Goal: Find specific page/section: Find specific page/section

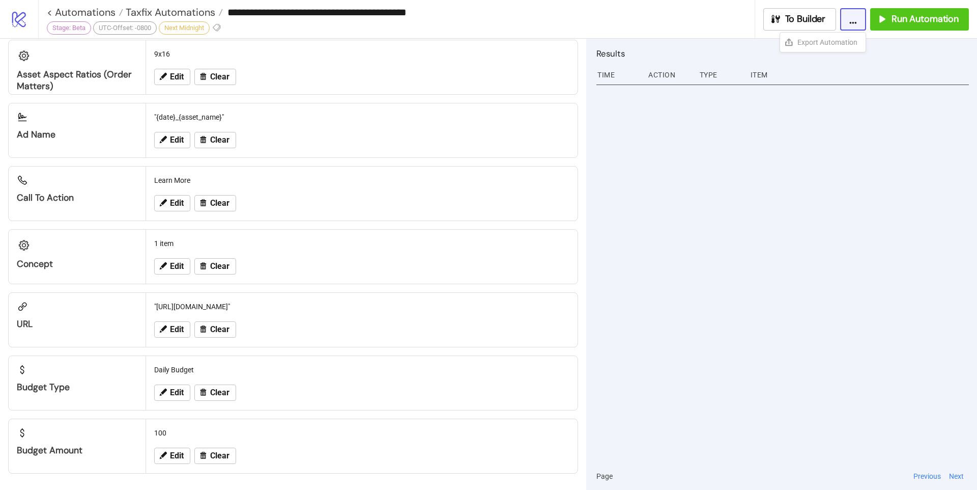
scroll to position [947, 0]
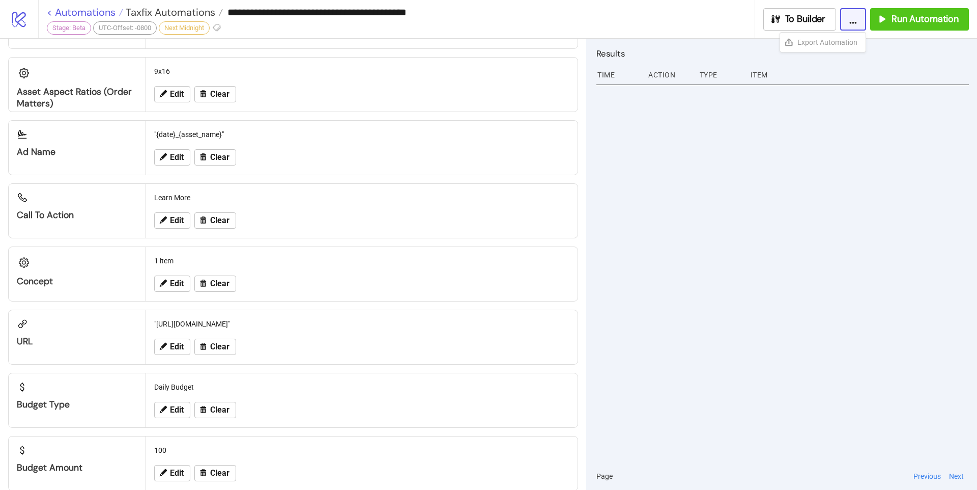
click at [48, 11] on link "< Automations" at bounding box center [85, 12] width 76 height 10
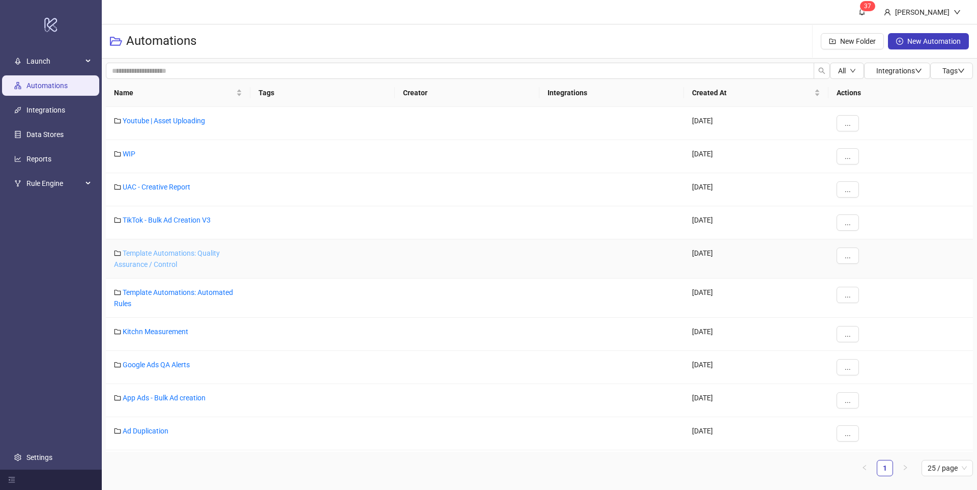
scroll to position [2, 0]
click at [179, 394] on link "App Ads - Bulk Ad creation" at bounding box center [164, 395] width 83 height 8
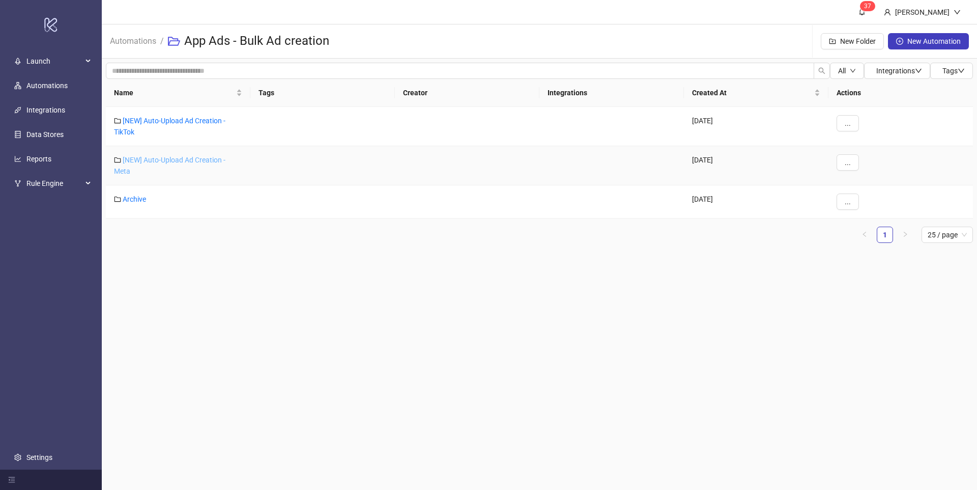
click at [175, 160] on link "[NEW] Auto-Upload Ad Creation - Meta" at bounding box center [169, 165] width 111 height 19
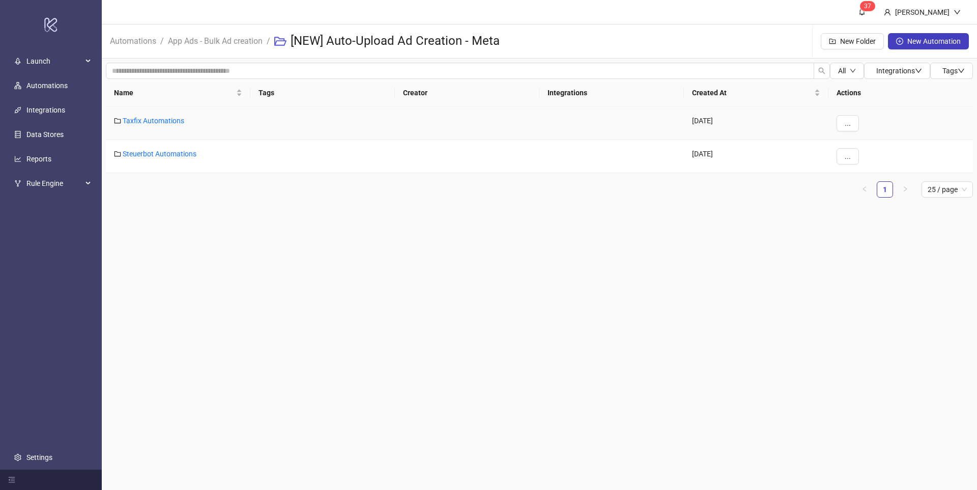
click at [165, 125] on div "Taxfix Automations" at bounding box center [178, 123] width 145 height 33
click at [168, 119] on link "Taxfix Automations" at bounding box center [154, 121] width 62 height 8
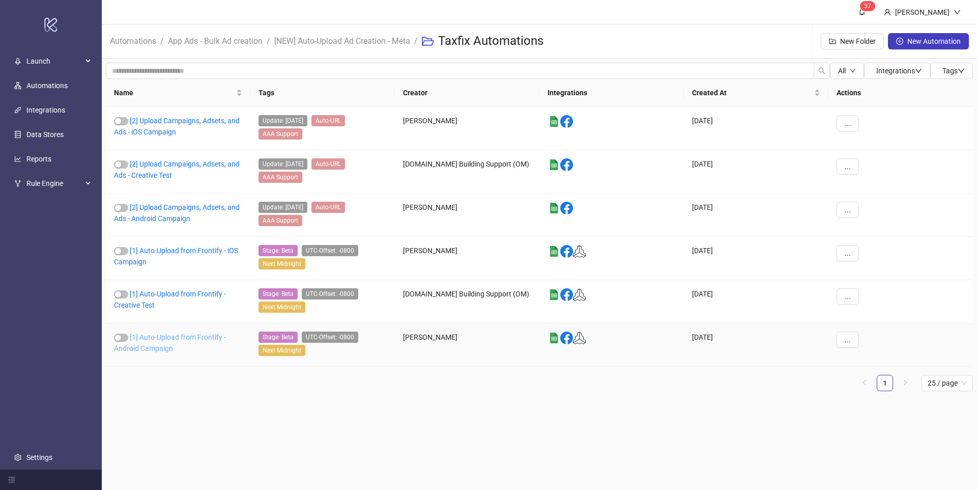
click at [156, 338] on link "[1] Auto-Upload from Frontify - Android Campaign" at bounding box center [170, 342] width 112 height 19
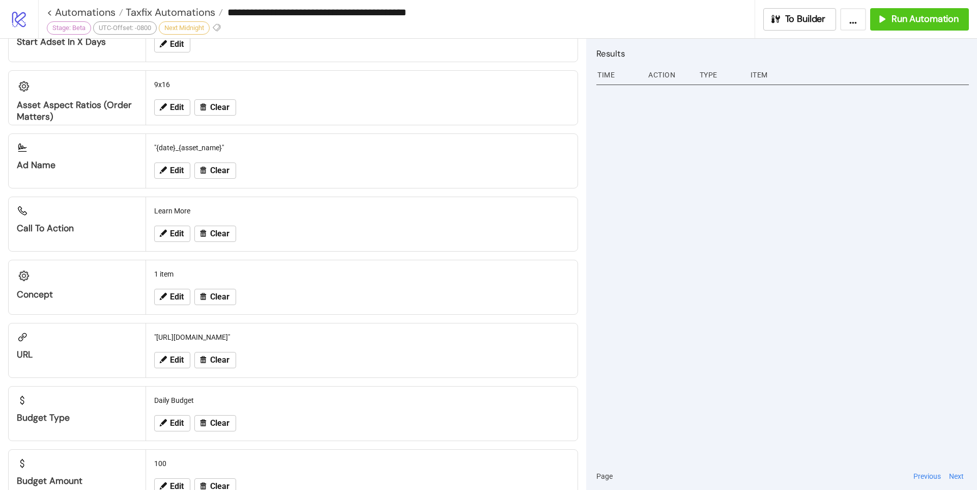
type input "**********"
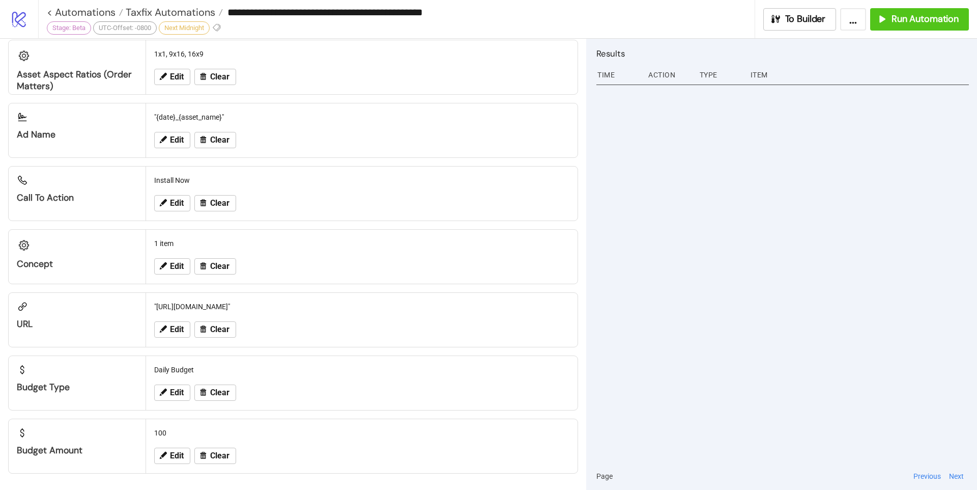
scroll to position [966, 0]
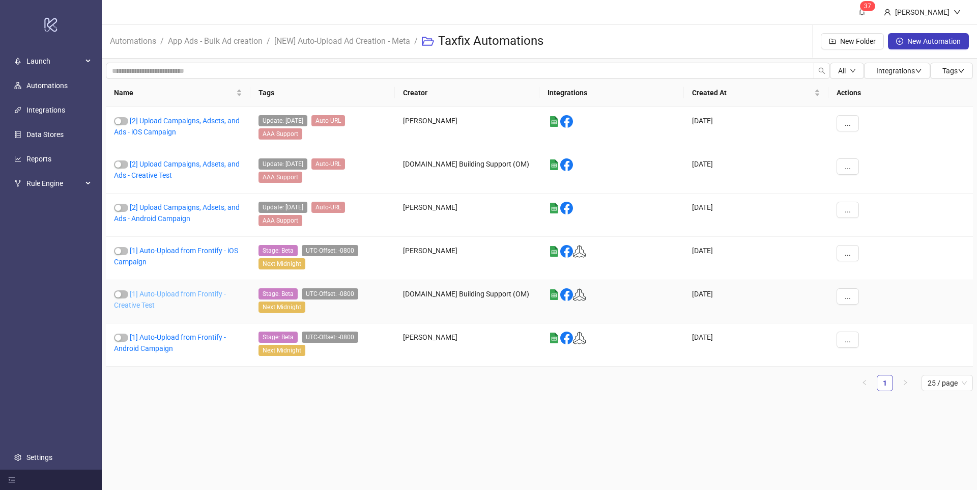
click at [176, 294] on link "[1] Auto-Upload from Frontify - Creative Test" at bounding box center [170, 299] width 112 height 19
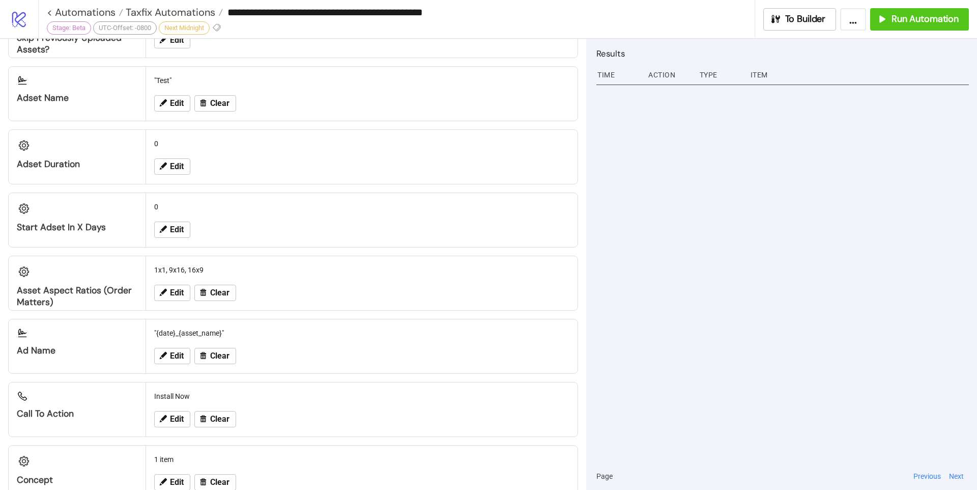
scroll to position [966, 0]
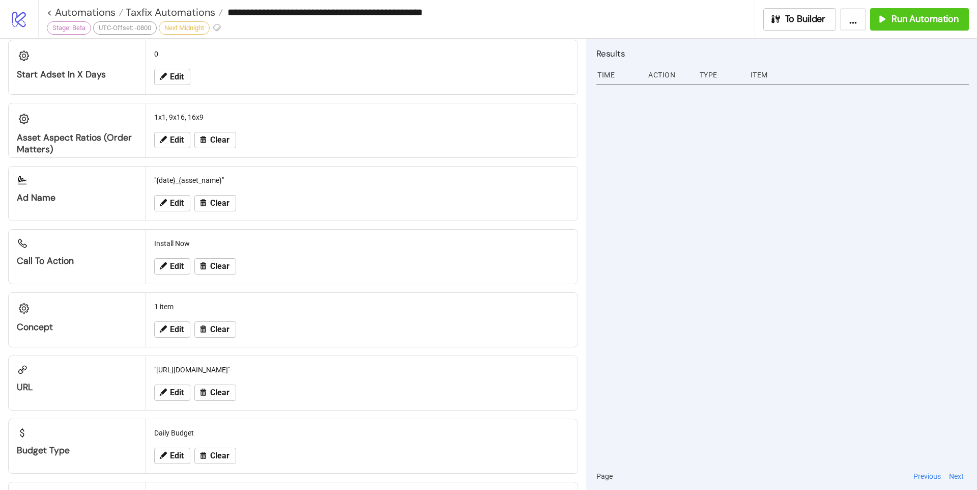
type input "**********"
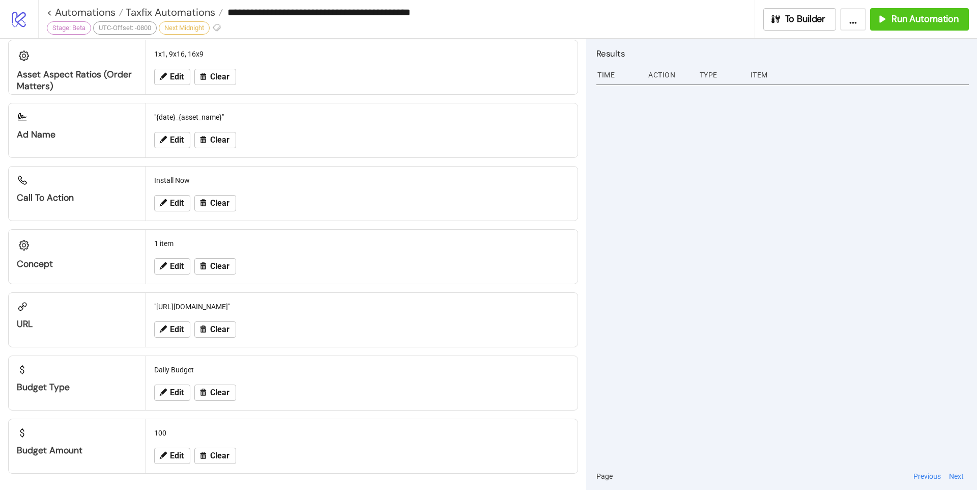
scroll to position [964, 0]
